Goal: Task Accomplishment & Management: Use online tool/utility

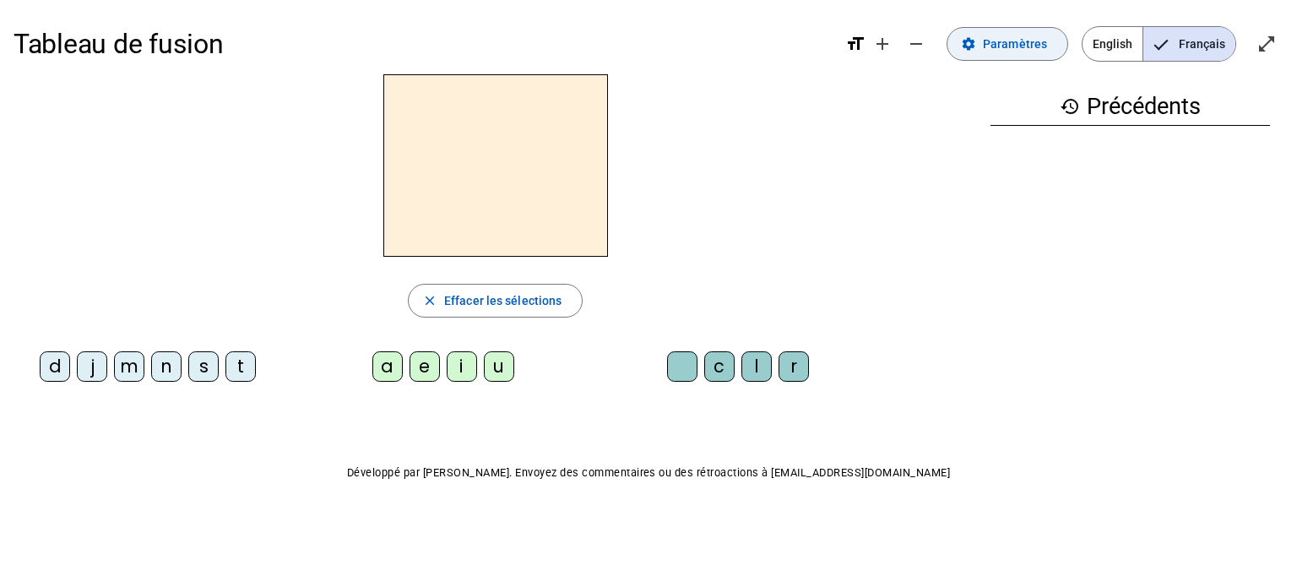
click at [998, 38] on span "Paramètres" at bounding box center [1015, 44] width 64 height 20
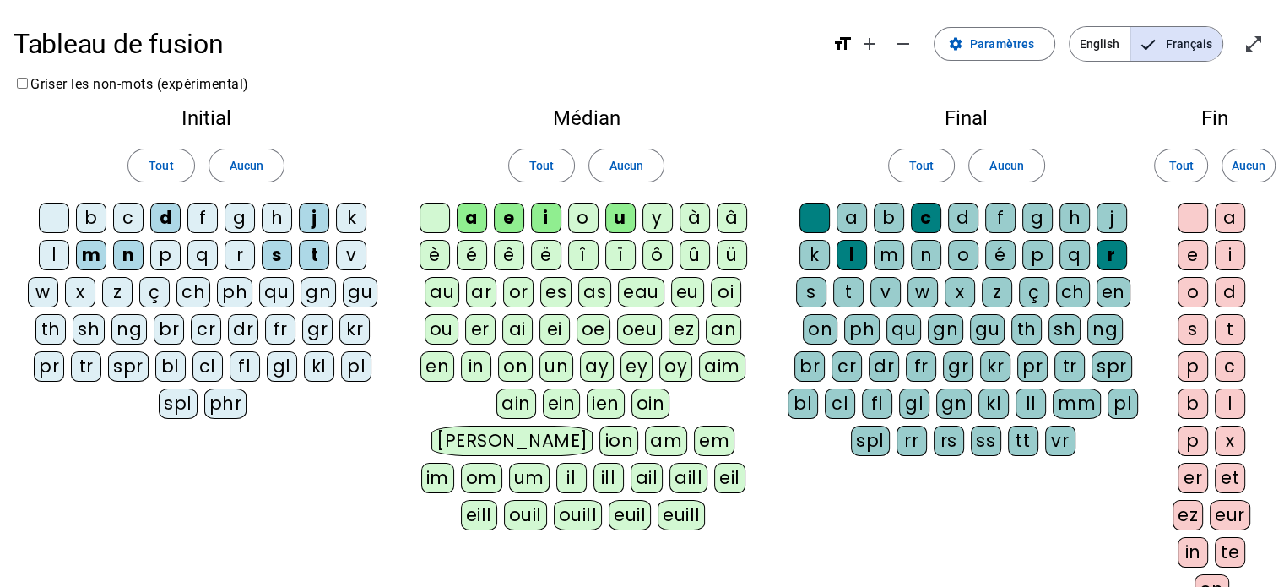
click at [428, 220] on div at bounding box center [435, 218] width 30 height 30
click at [91, 225] on div "b" at bounding box center [91, 218] width 30 height 30
click at [50, 253] on div "l" at bounding box center [54, 255] width 30 height 30
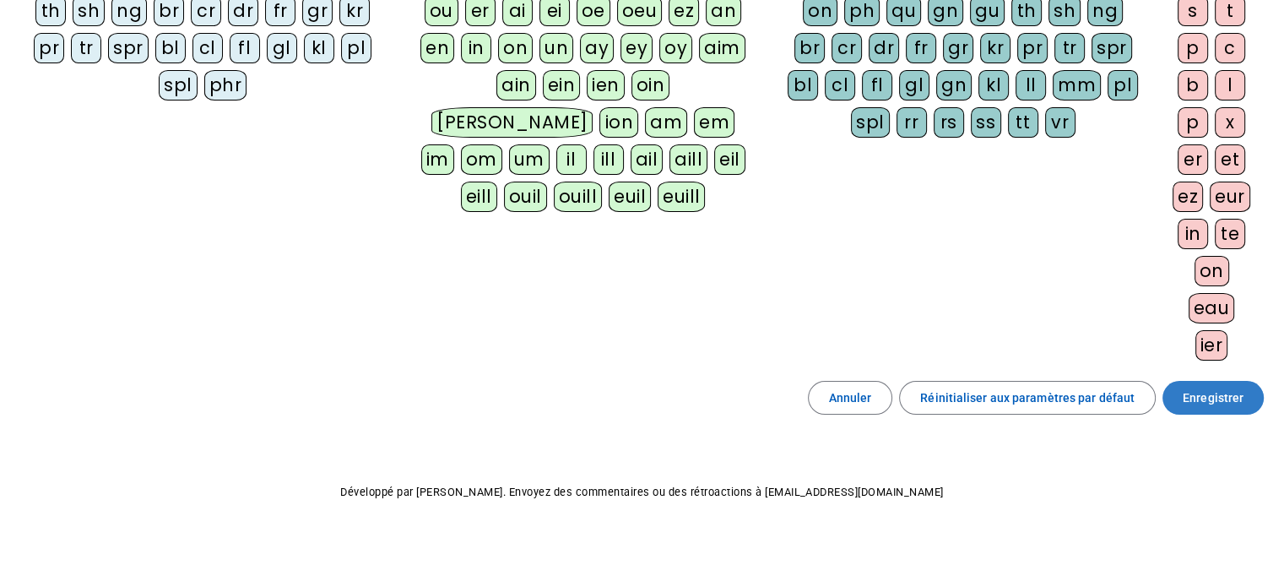
click at [1224, 387] on span "Enregistrer" at bounding box center [1213, 397] width 61 height 20
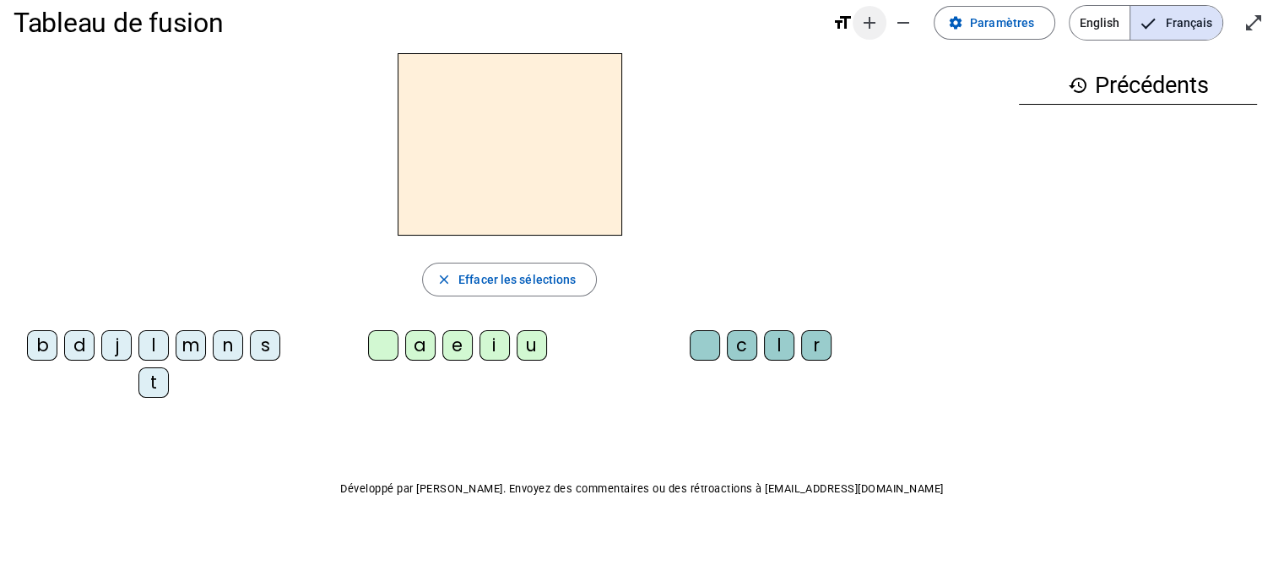
click at [880, 26] on mat-icon "add" at bounding box center [869, 23] width 20 height 20
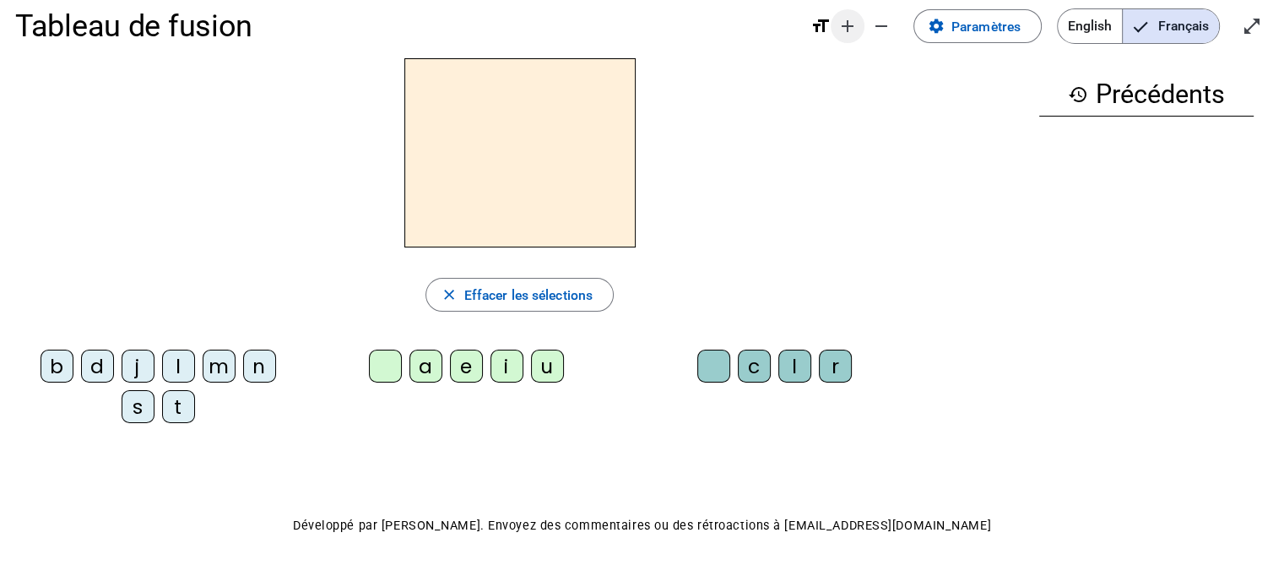
click at [853, 26] on mat-icon "add" at bounding box center [847, 26] width 20 height 20
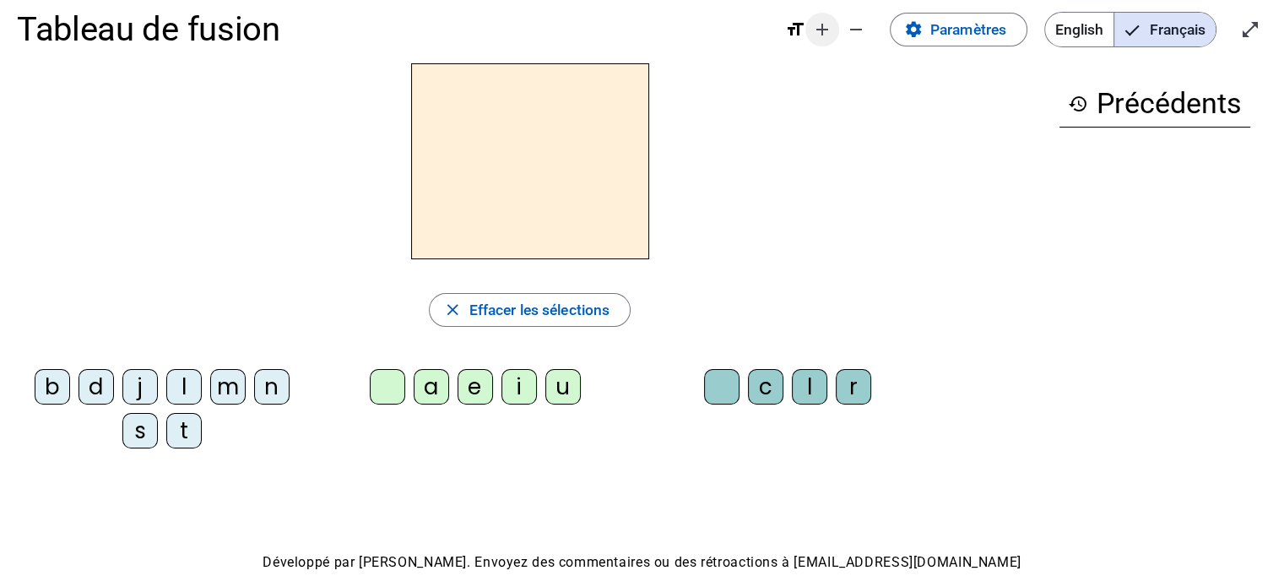
click at [822, 34] on mat-icon "add" at bounding box center [822, 29] width 20 height 20
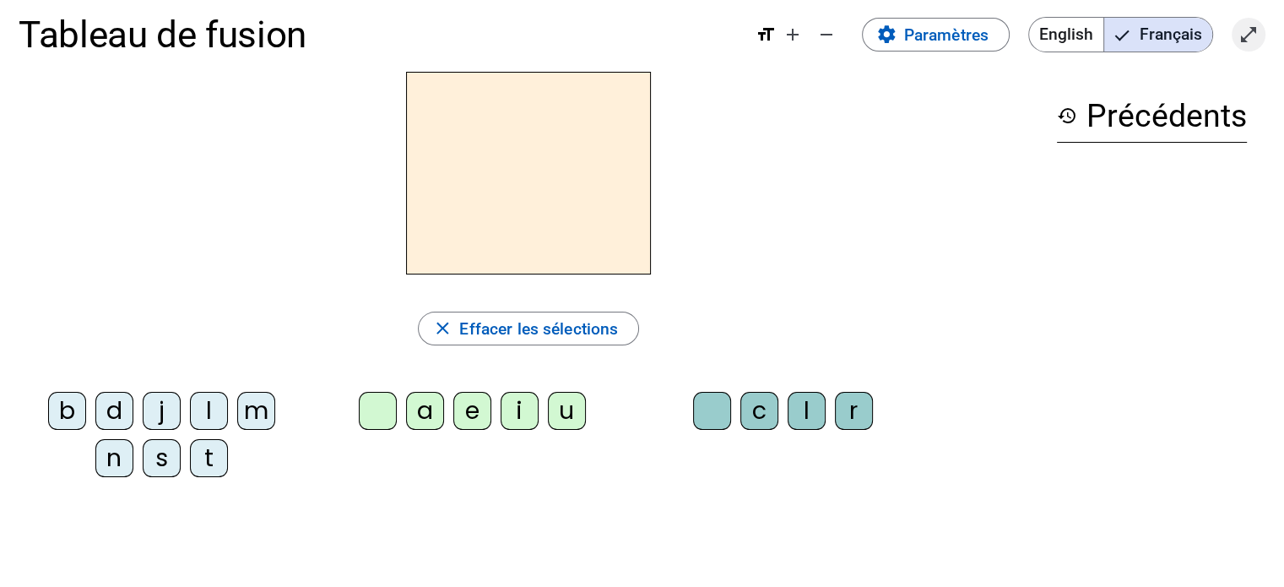
click at [1243, 30] on mat-icon "open_in_full" at bounding box center [1248, 34] width 20 height 20
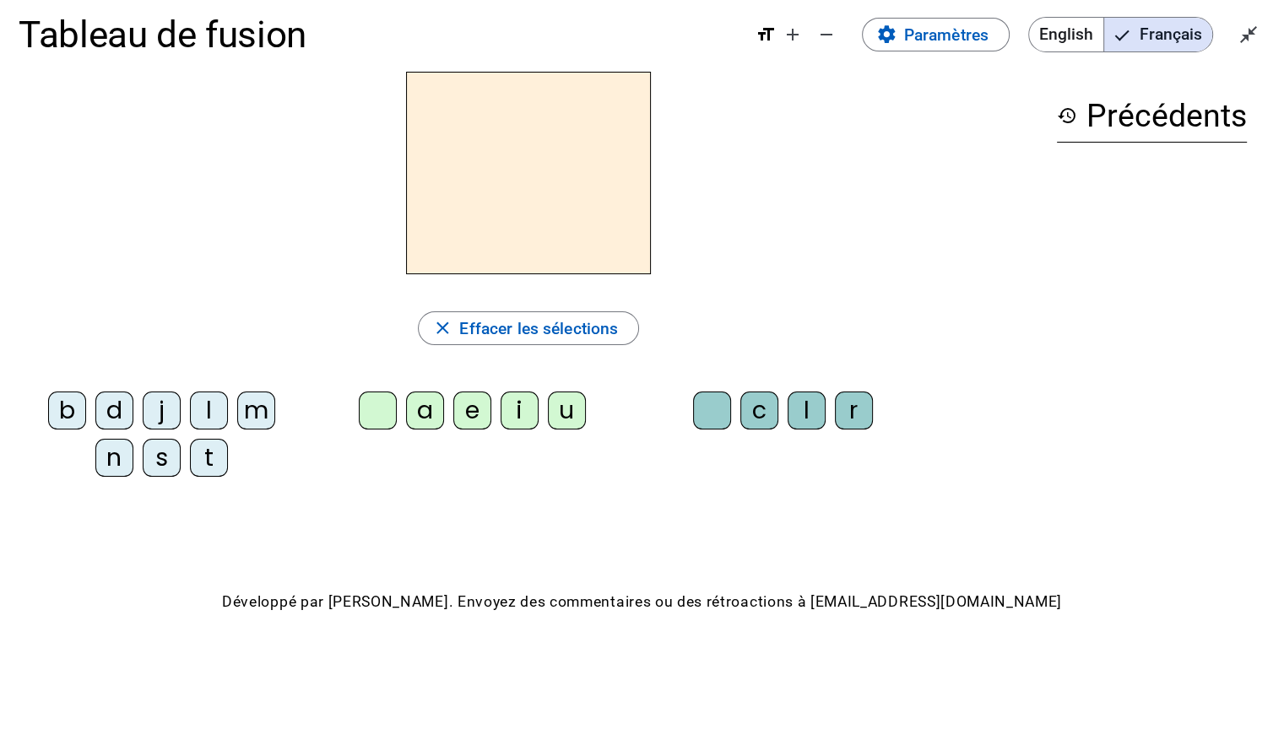
click at [127, 420] on div "d" at bounding box center [114, 411] width 38 height 38
click at [567, 416] on div "u" at bounding box center [567, 411] width 38 height 38
click at [56, 408] on div "b" at bounding box center [67, 411] width 38 height 38
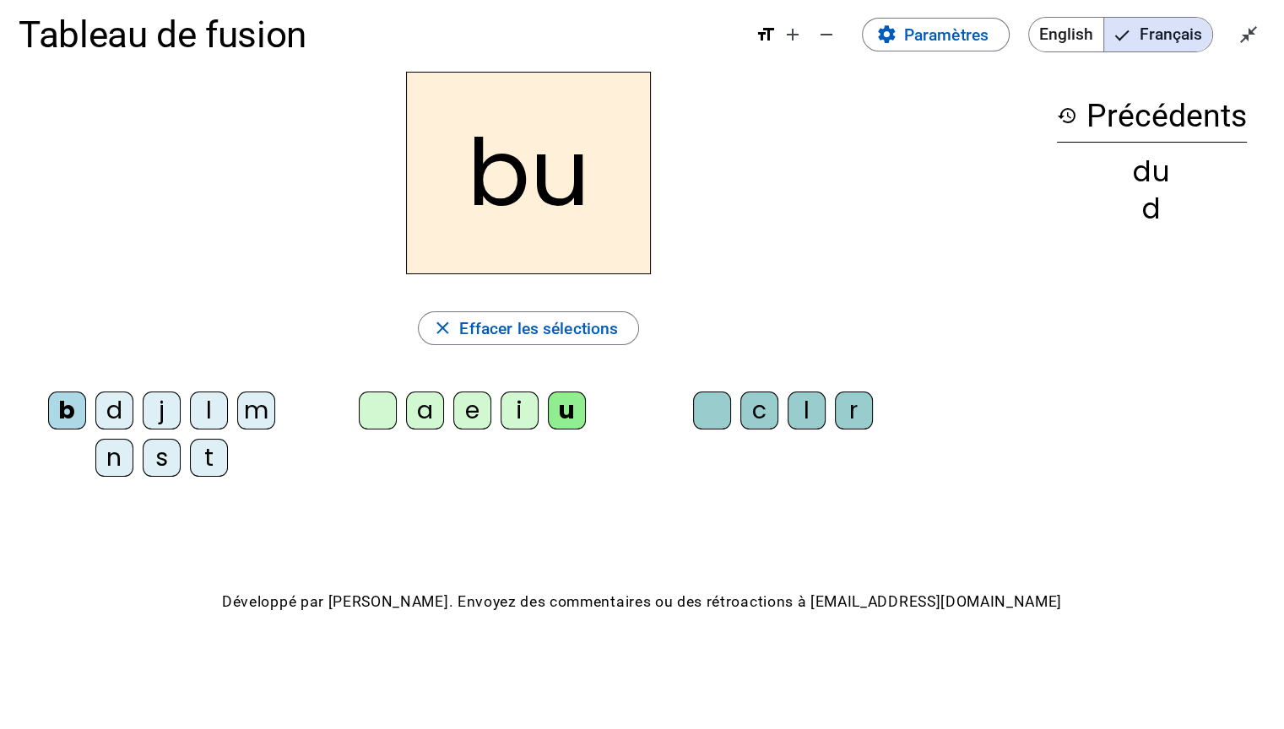
click at [214, 459] on div "t" at bounding box center [209, 458] width 38 height 38
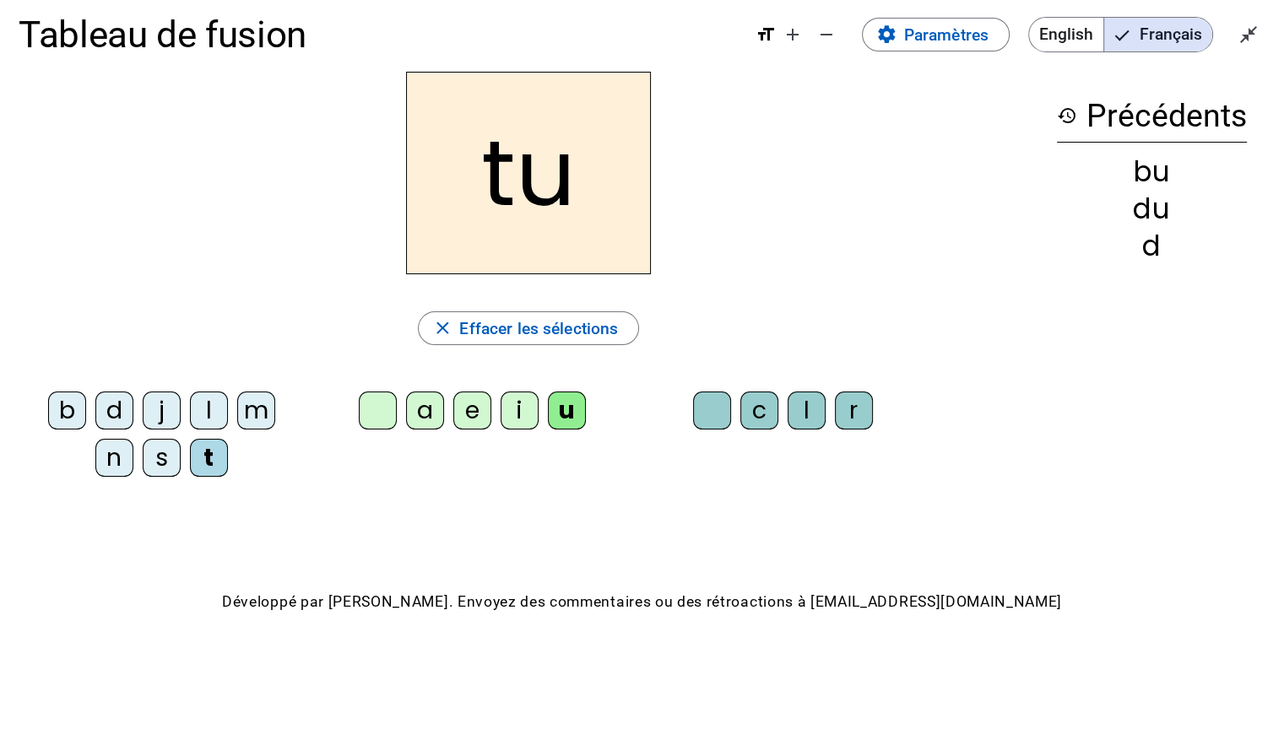
click at [162, 449] on div "s" at bounding box center [162, 458] width 38 height 38
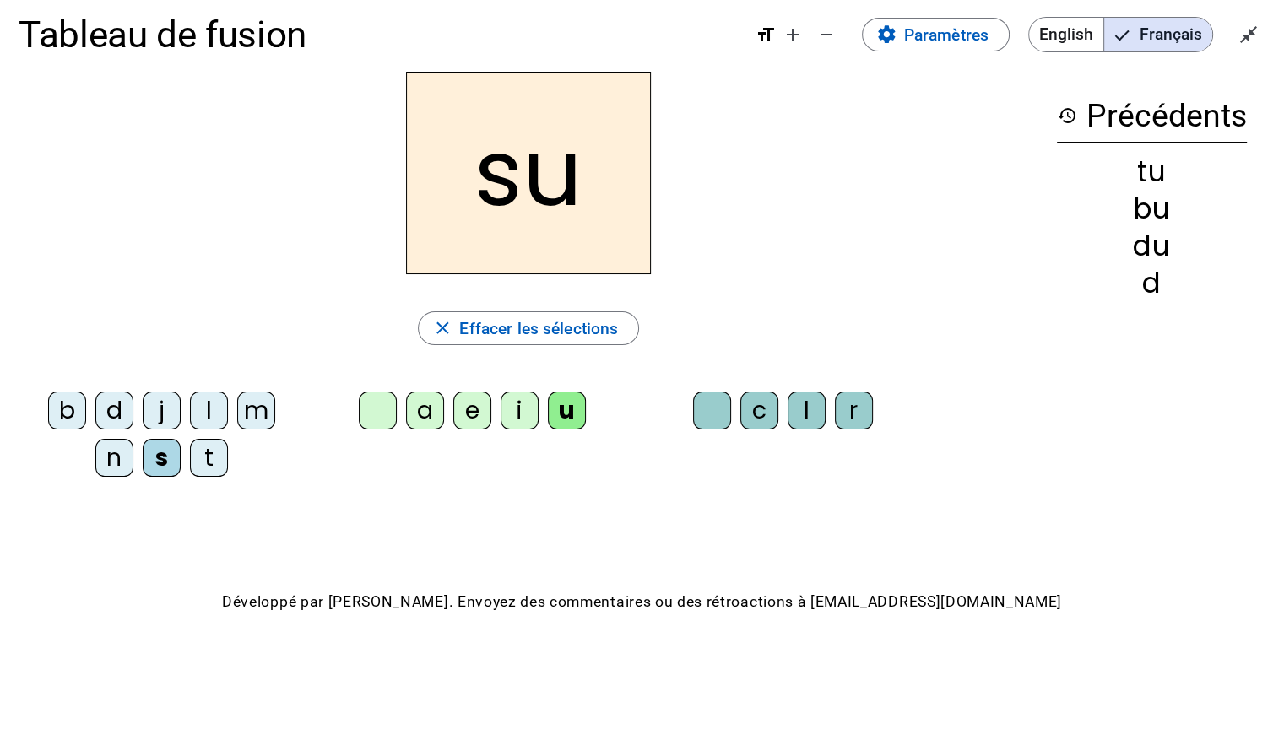
click at [467, 405] on div "e" at bounding box center [472, 411] width 38 height 38
click at [437, 416] on div "a" at bounding box center [425, 411] width 38 height 38
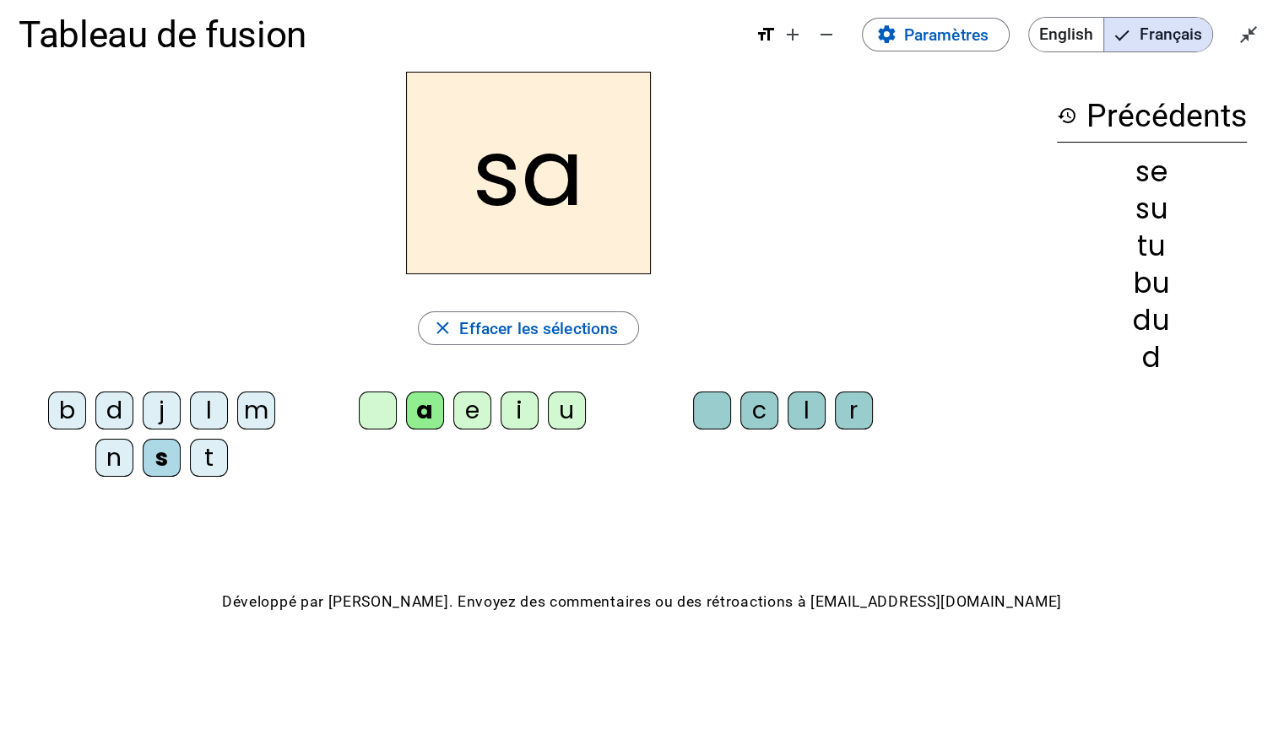
click at [770, 415] on div "c" at bounding box center [759, 411] width 38 height 38
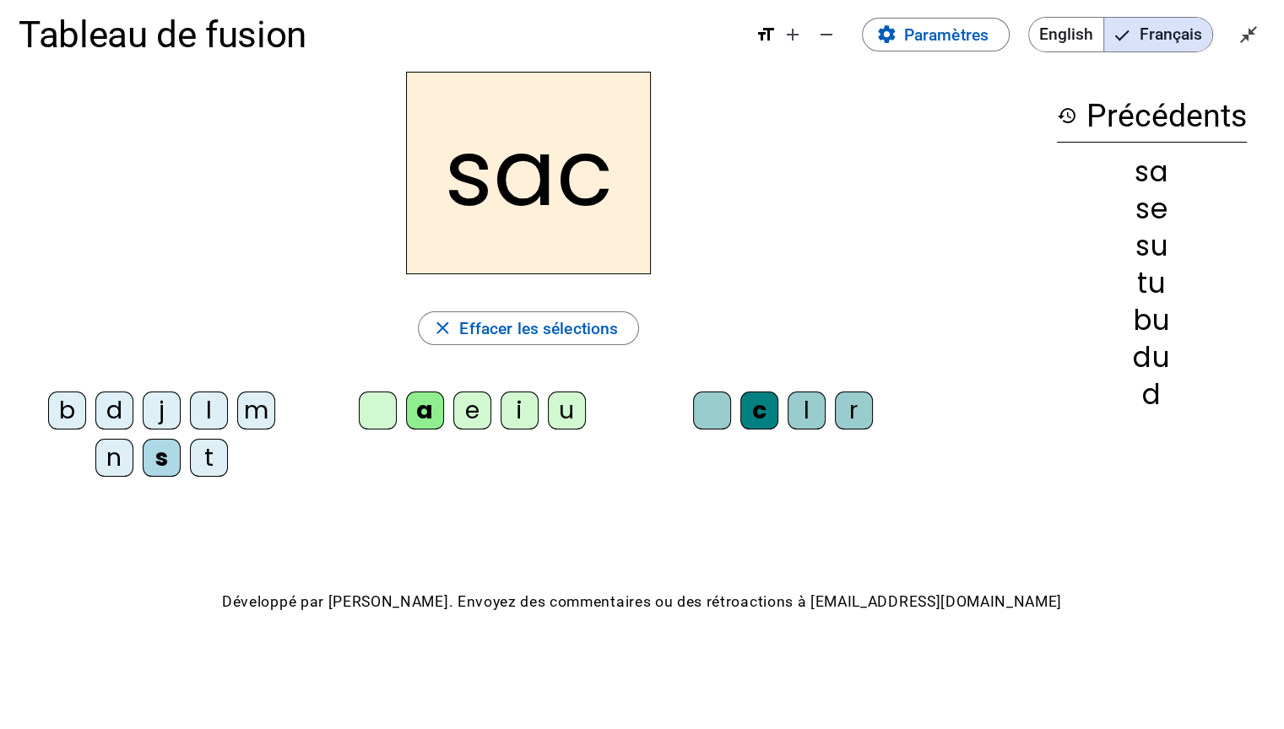
click at [214, 406] on div "l" at bounding box center [209, 411] width 38 height 38
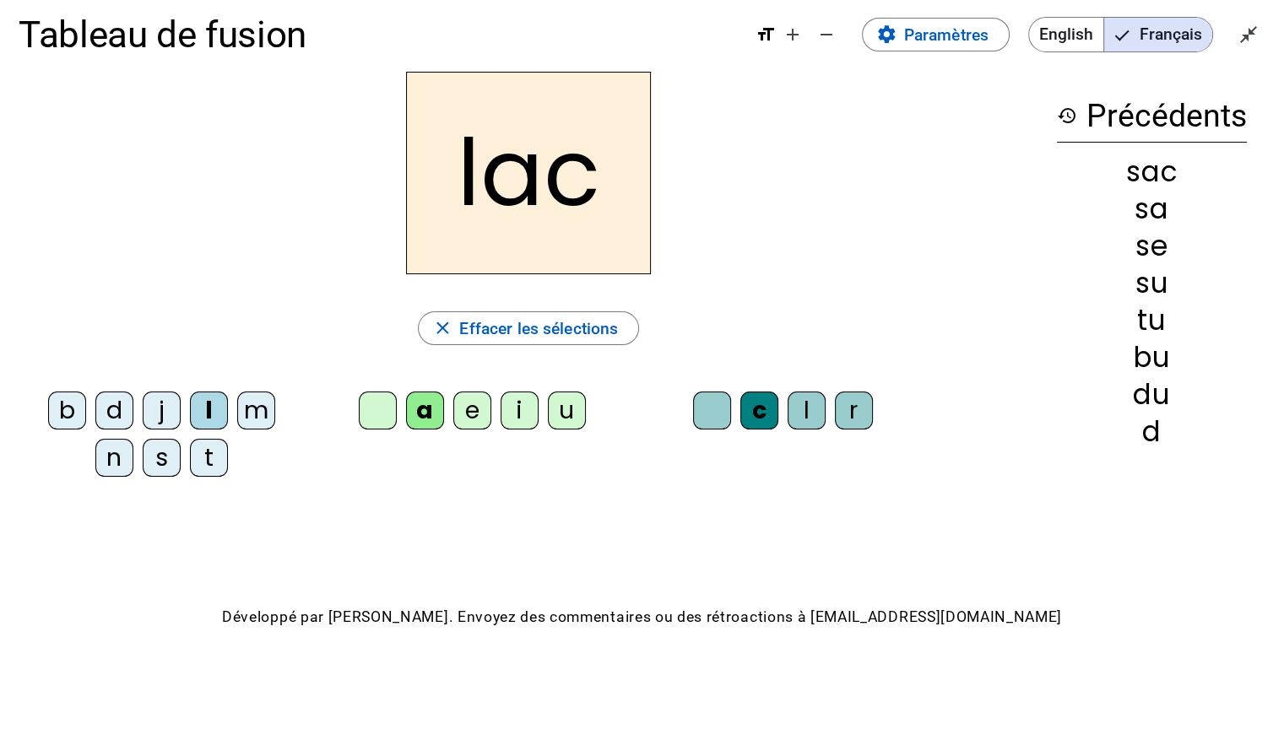
click at [713, 407] on div at bounding box center [712, 411] width 38 height 38
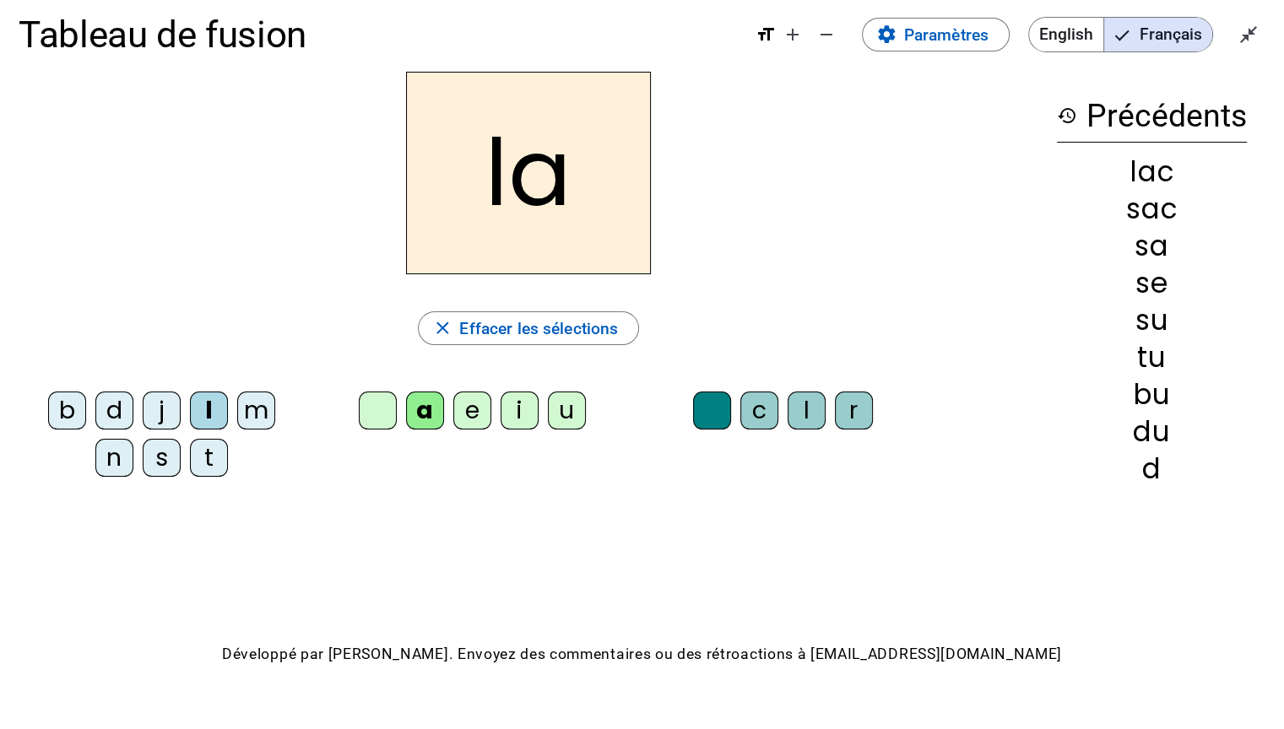
click at [257, 419] on div "m" at bounding box center [256, 411] width 38 height 38
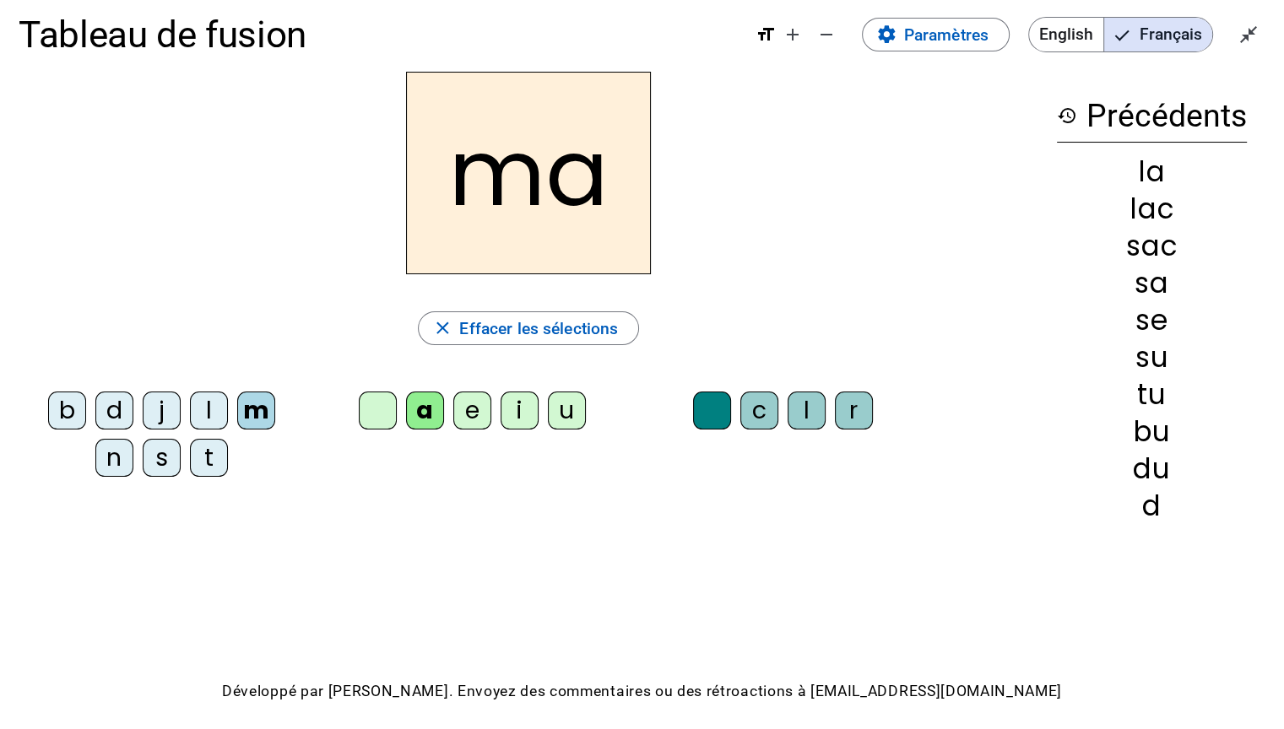
click at [797, 404] on div "l" at bounding box center [807, 411] width 38 height 38
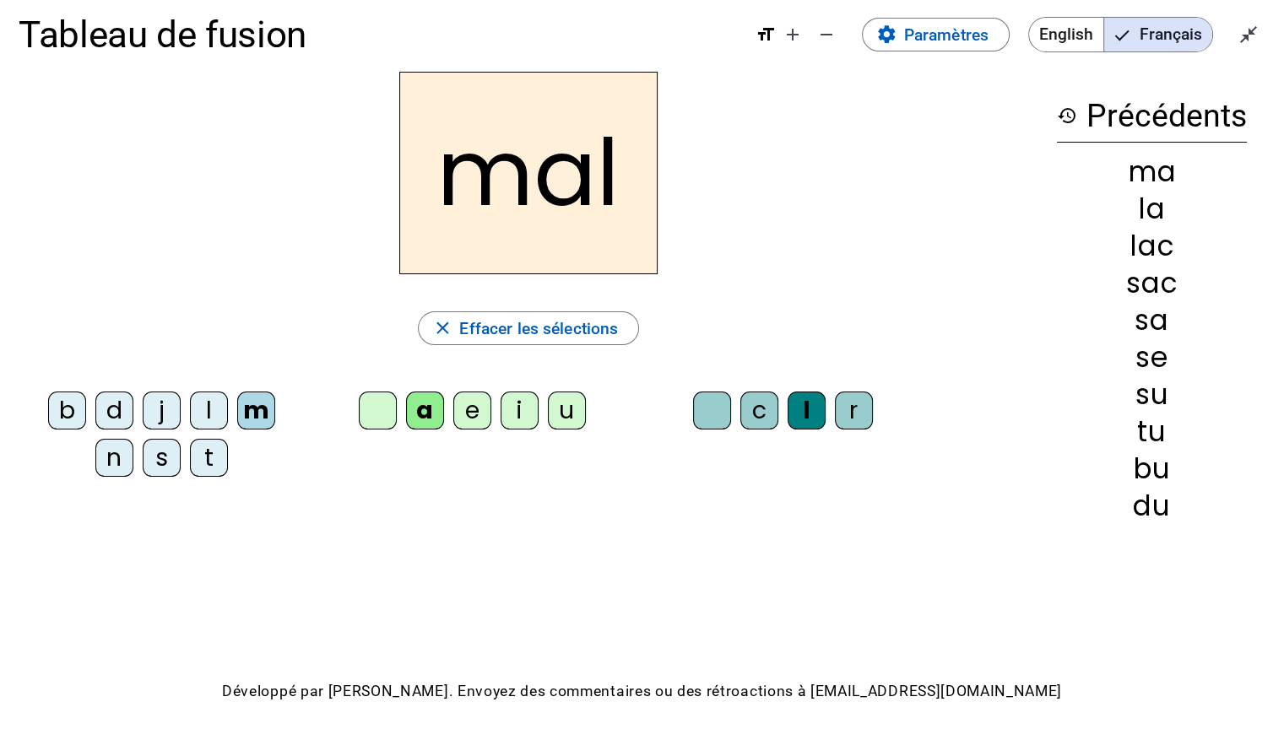
click at [72, 411] on div "b" at bounding box center [67, 411] width 38 height 38
